Goal: Transaction & Acquisition: Obtain resource

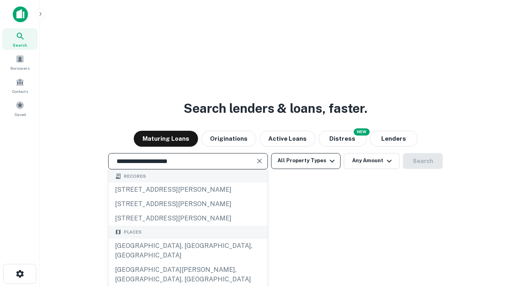
click at [188, 263] on div "[GEOGRAPHIC_DATA], [GEOGRAPHIC_DATA], [GEOGRAPHIC_DATA]" at bounding box center [188, 251] width 159 height 24
click at [306, 161] on button "All Property Types" at bounding box center [305, 161] width 69 height 16
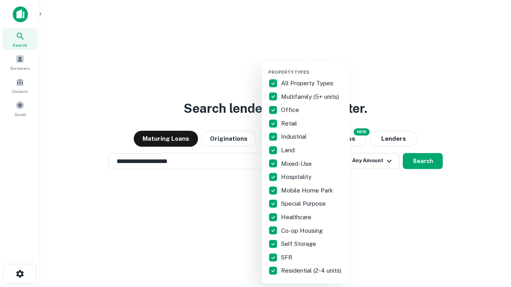
type input "**********"
click at [312, 67] on button "button" at bounding box center [312, 67] width 88 height 0
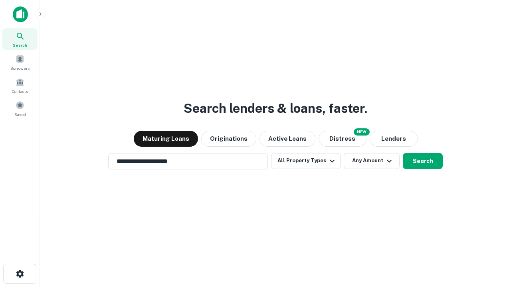
scroll to position [12, 0]
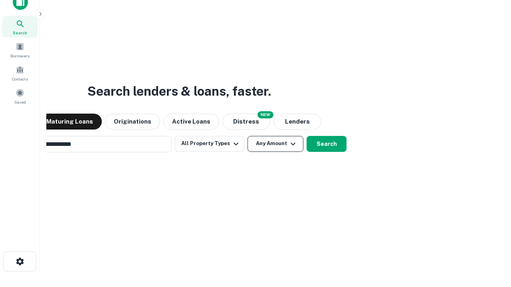
click at [247, 136] on button "Any Amount" at bounding box center [275, 144] width 56 height 16
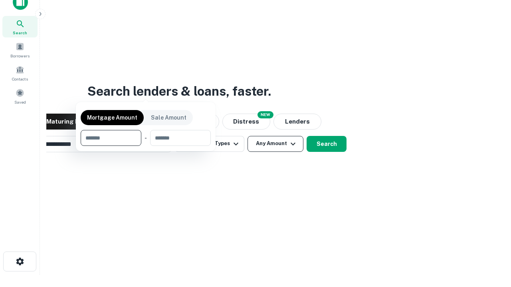
scroll to position [13, 0]
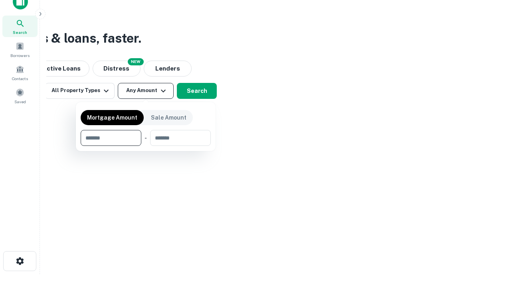
type input "*******"
click at [146, 146] on button "button" at bounding box center [146, 146] width 130 height 0
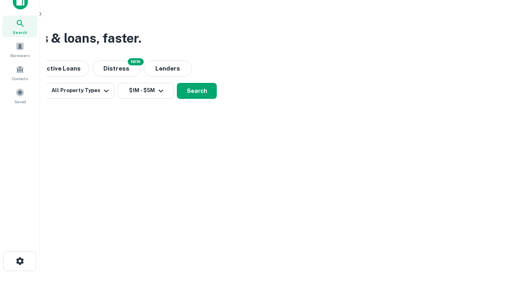
scroll to position [12, 0]
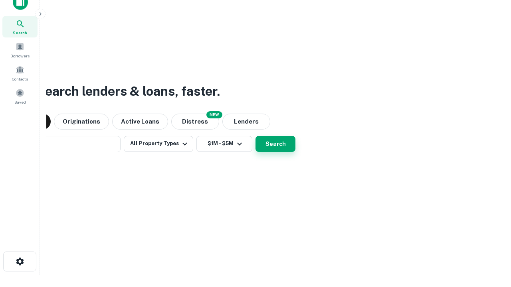
click at [255, 136] on button "Search" at bounding box center [275, 144] width 40 height 16
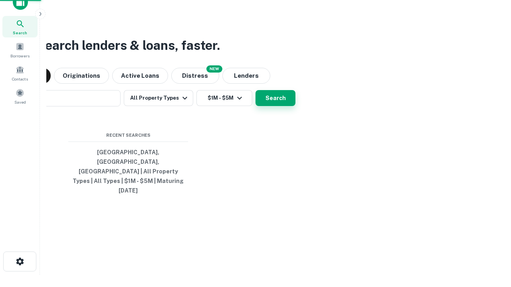
scroll to position [13, 0]
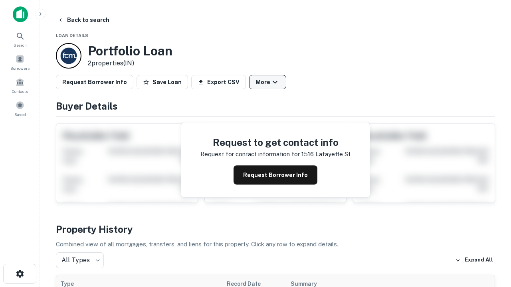
click at [267, 82] on button "More" at bounding box center [267, 82] width 37 height 14
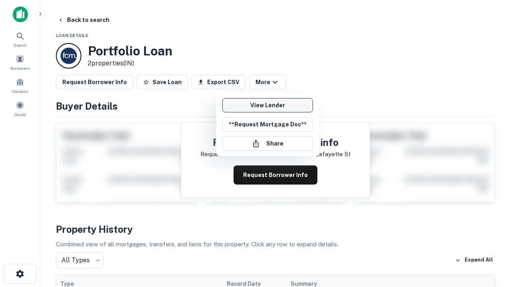
click at [267, 105] on link "View Lender" at bounding box center [267, 105] width 91 height 14
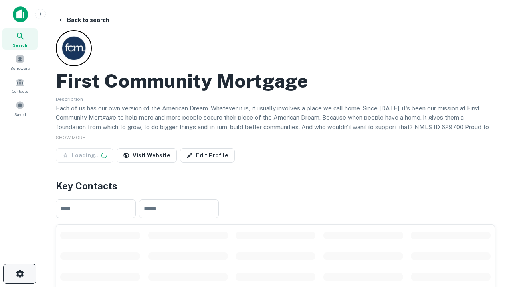
click at [20, 274] on icon "button" at bounding box center [20, 274] width 10 height 10
